Goal: Task Accomplishment & Management: Manage account settings

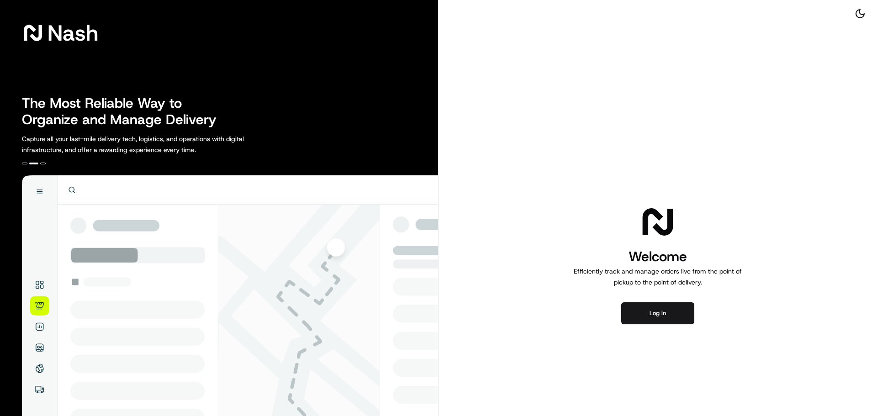
drag, startPoint x: 0, startPoint y: 0, endPoint x: 740, endPoint y: 111, distance: 747.7
click at [740, 111] on div "Welcome Efficiently track and manage orders live from the point of pickup to th…" at bounding box center [657, 264] width 438 height 528
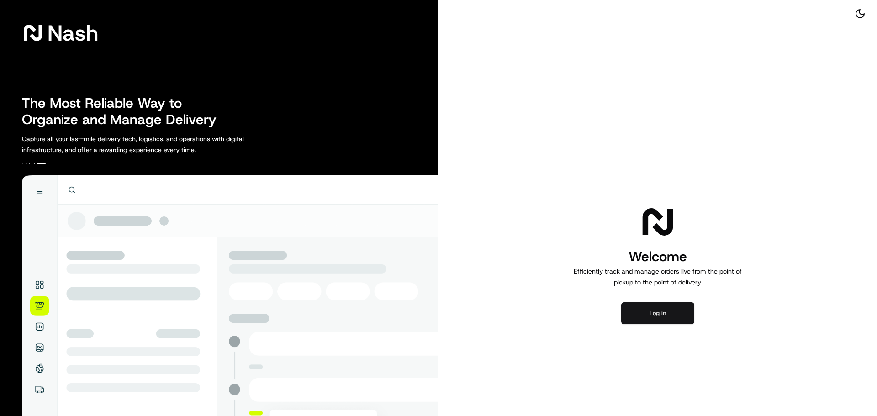
click at [669, 312] on button "Log in" at bounding box center [657, 313] width 73 height 22
